Goal: Task Accomplishment & Management: Manage account settings

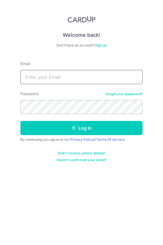
type input "[EMAIL_ADDRESS][DOMAIN_NAME]"
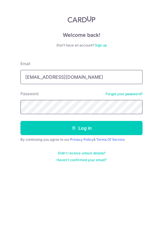
click at [81, 128] on button "Log in" at bounding box center [81, 128] width 122 height 14
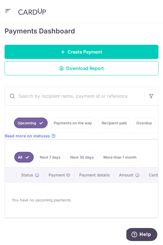
scroll to position [84, 0]
click at [127, 157] on link "More than 1 month" at bounding box center [120, 157] width 41 height 11
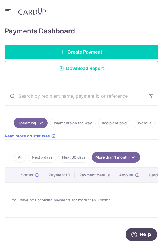
click at [122, 122] on link "Recipient paid" at bounding box center [114, 123] width 32 height 11
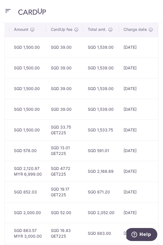
scroll to position [0, 200]
